Goal: Information Seeking & Learning: Learn about a topic

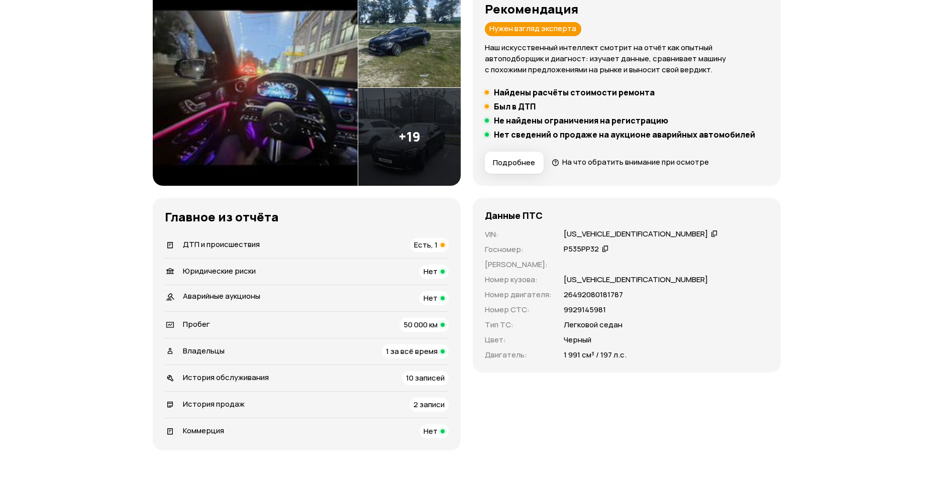
click at [207, 399] on span "История продаж" at bounding box center [214, 404] width 62 height 11
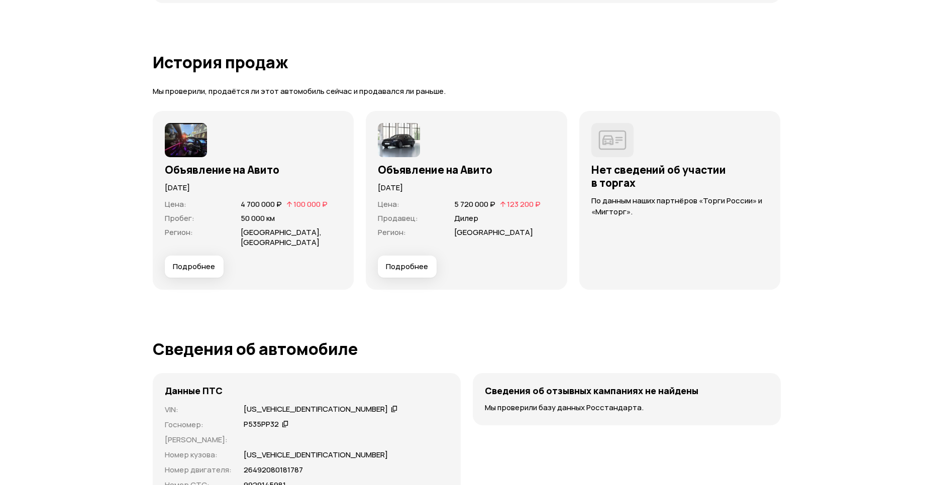
scroll to position [2785, 0]
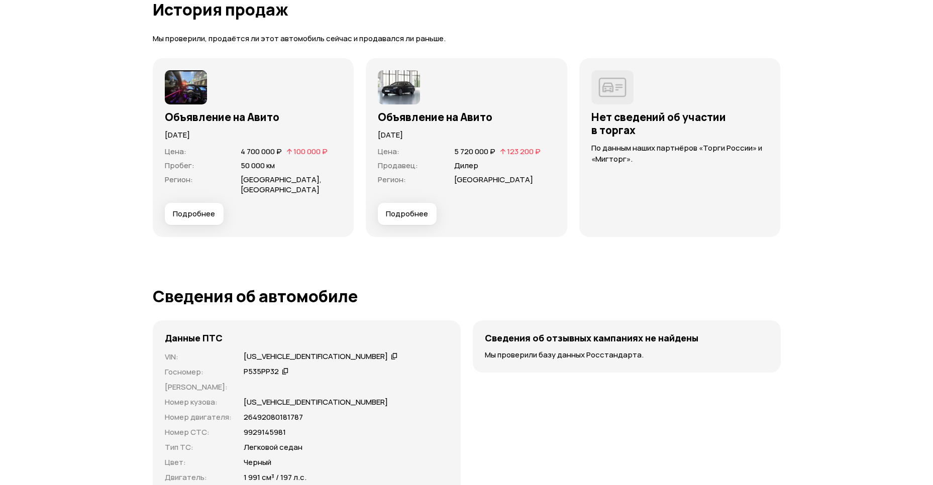
click at [187, 209] on span "Подробнее" at bounding box center [194, 214] width 42 height 10
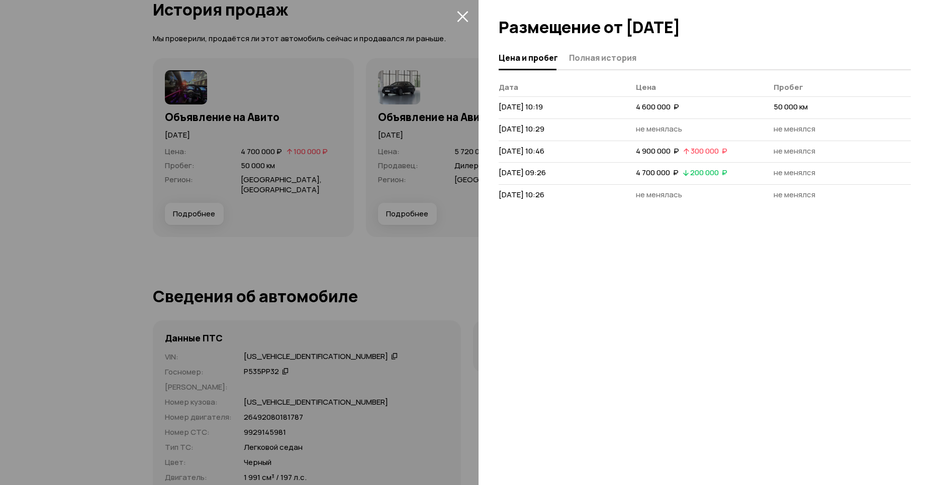
drag, startPoint x: 744, startPoint y: 171, endPoint x: 629, endPoint y: 157, distance: 115.9
click at [629, 157] on tbody "[DATE] 10:19 4 600 000  ₽ 50 000 км [DATE] 10:29 не менялась не менялся [DATE] …" at bounding box center [704, 152] width 412 height 110
click at [269, 316] on div at bounding box center [470, 242] width 941 height 485
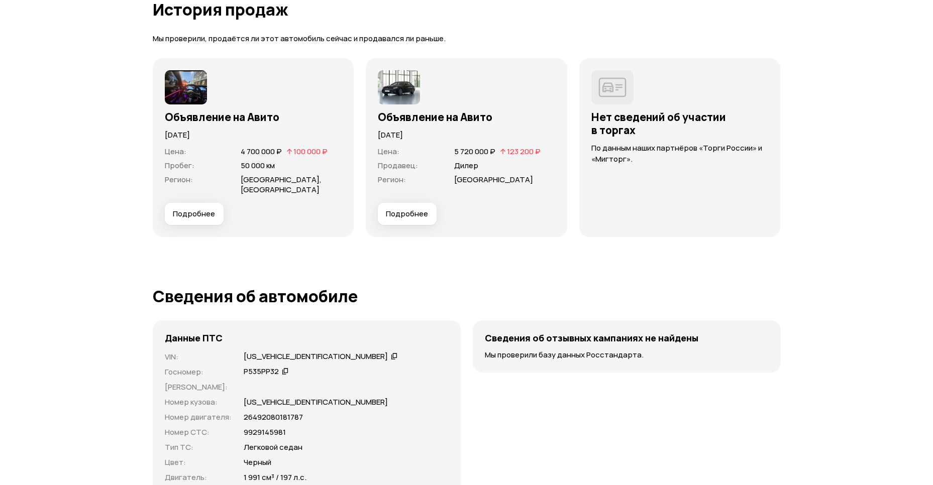
click at [181, 191] on div "Цена : 4 700 000 ₽   100 000 ₽ Пробег : 50 000 км Регион : [GEOGRAPHIC_DATA], […" at bounding box center [253, 172] width 177 height 62
click at [182, 203] on button "Подробнее" at bounding box center [194, 214] width 59 height 22
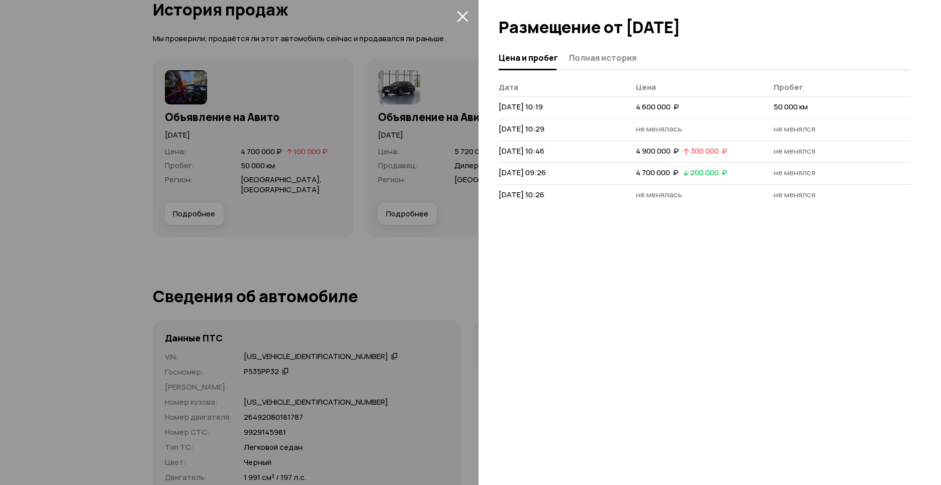
click at [182, 206] on div at bounding box center [470, 242] width 941 height 485
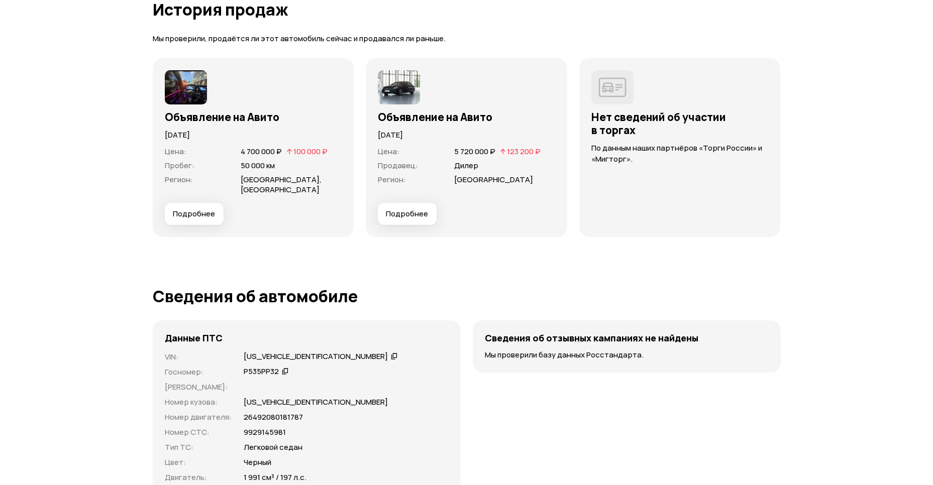
click at [208, 209] on span "Подробнее" at bounding box center [194, 214] width 42 height 10
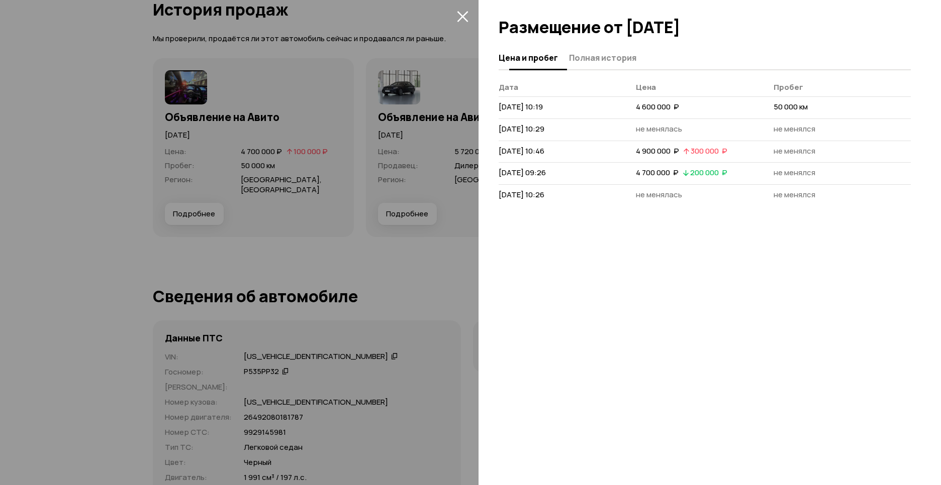
click at [597, 56] on span "Полная история" at bounding box center [602, 58] width 67 height 10
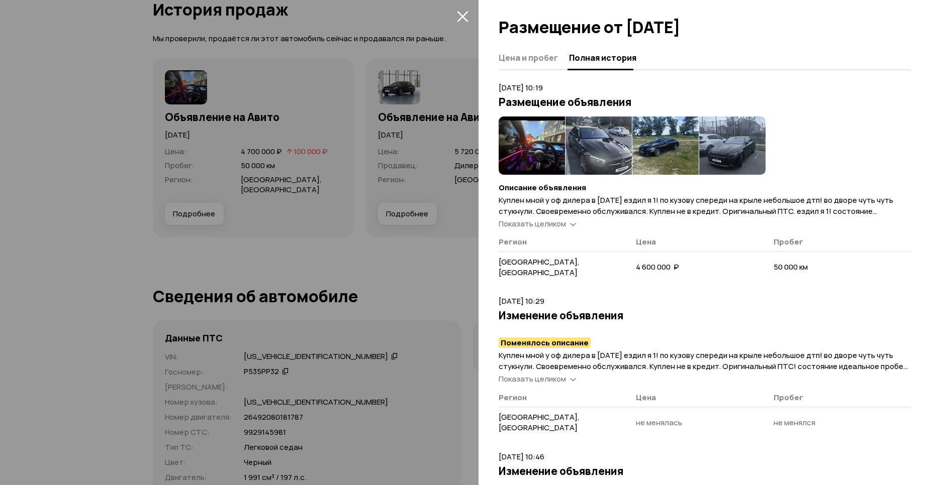
click at [527, 146] on img at bounding box center [531, 146] width 66 height 58
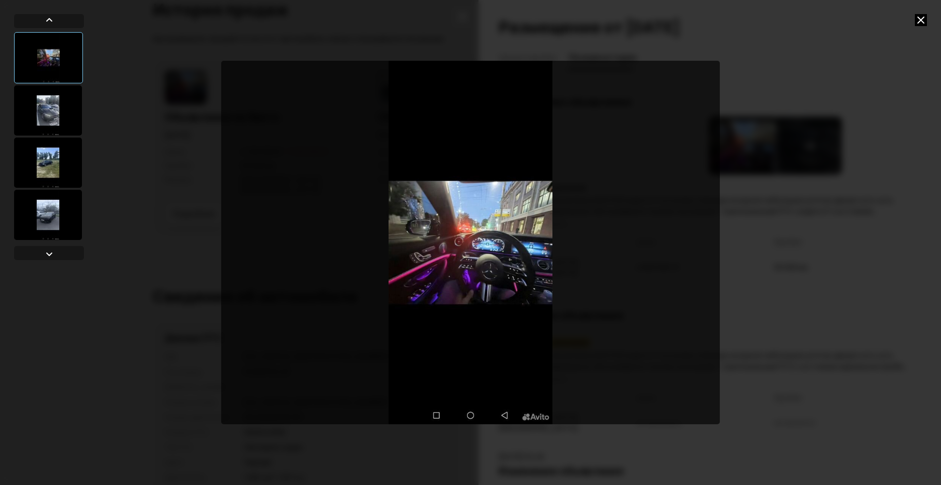
click at [47, 109] on div at bounding box center [48, 110] width 68 height 50
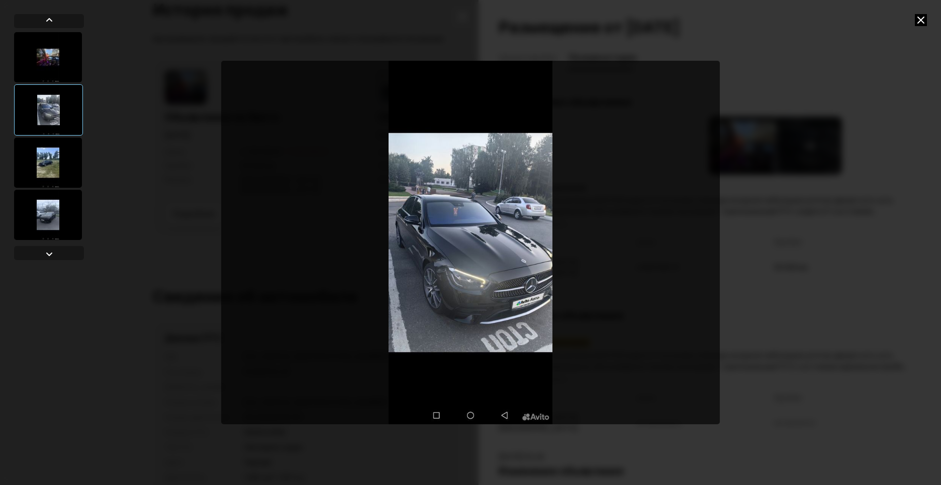
click at [923, 23] on icon at bounding box center [920, 20] width 12 height 12
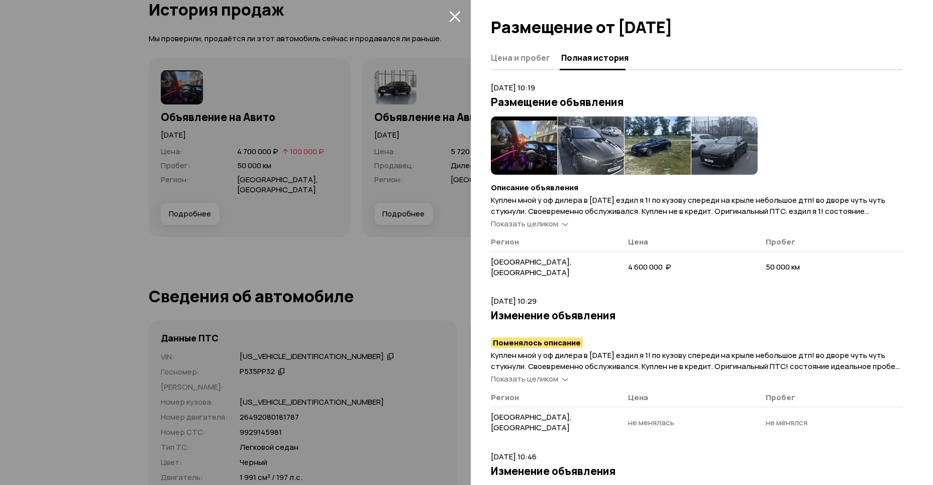
click at [173, 182] on div at bounding box center [466, 242] width 933 height 485
